Goal: Find specific page/section: Find specific page/section

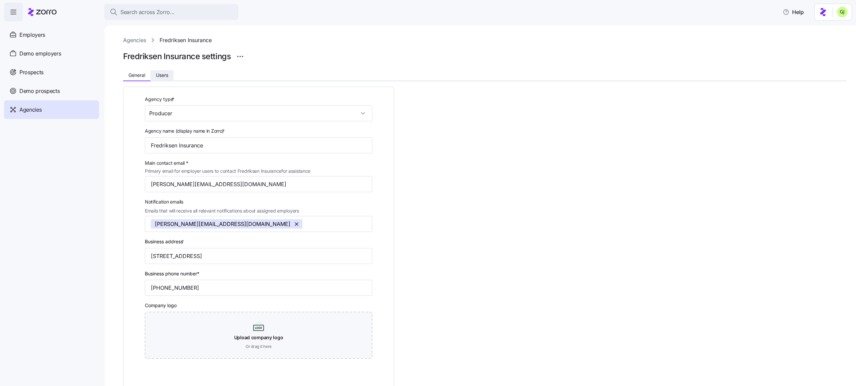
click at [170, 78] on button "Users" at bounding box center [161, 75] width 23 height 10
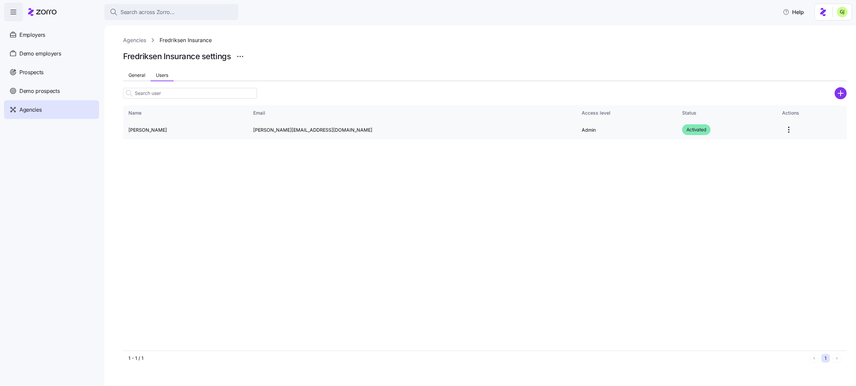
drag, startPoint x: 168, startPoint y: 130, endPoint x: 128, endPoint y: 126, distance: 39.3
click at [128, 126] on td "Eric Fredriksen" at bounding box center [185, 129] width 125 height 19
copy td "Eric Fredriksen"
click at [216, 132] on td "Eric Fredriksen" at bounding box center [185, 129] width 125 height 19
click at [143, 129] on td "Eric Fredriksen" at bounding box center [185, 129] width 125 height 19
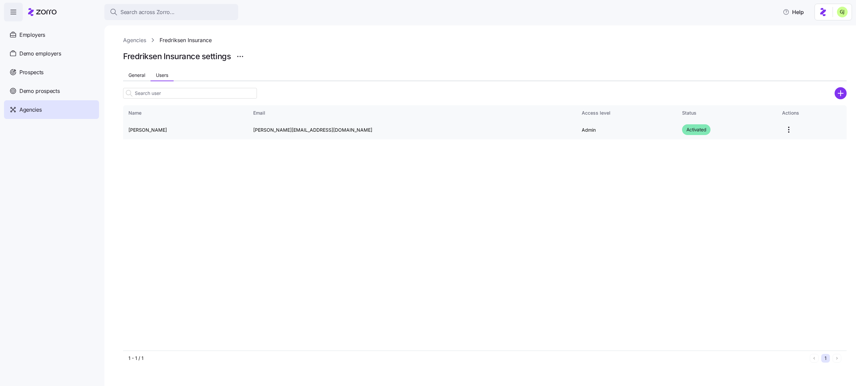
click at [143, 129] on td "Eric Fredriksen" at bounding box center [185, 129] width 125 height 19
copy td "Fredriksen"
